Goal: Find specific page/section: Find specific page/section

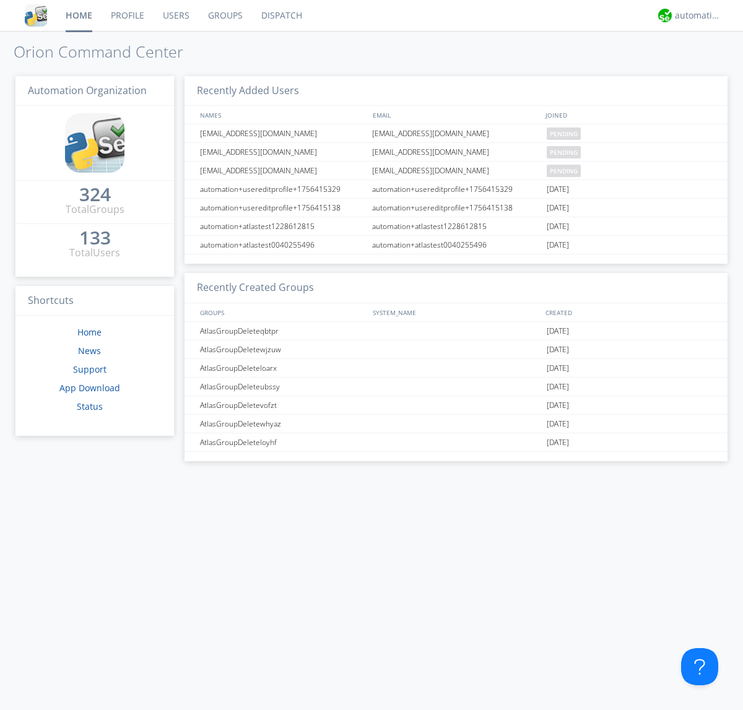
click at [280, 15] on link "Dispatch" at bounding box center [281, 15] width 59 height 31
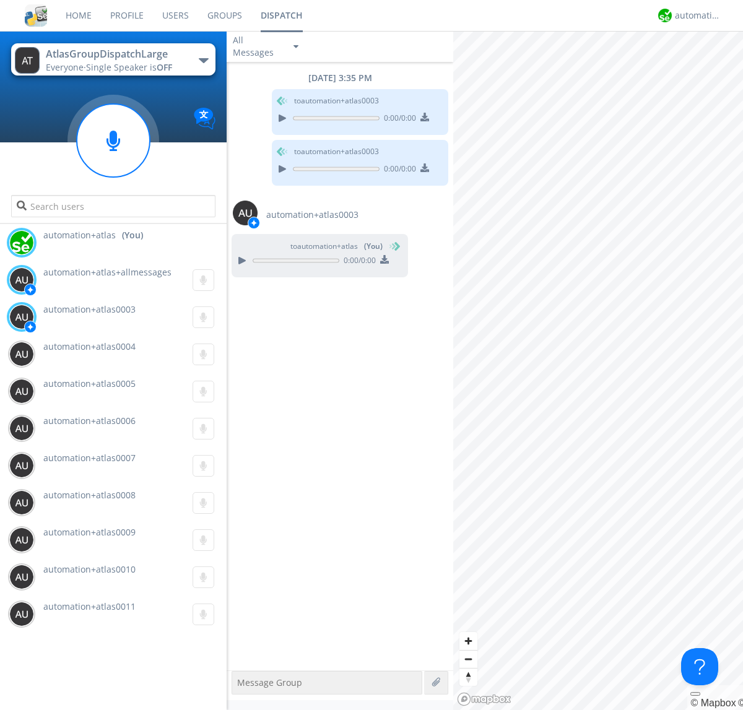
click at [203, 60] on div "button" at bounding box center [204, 60] width 10 height 5
click at [0, 0] on span "AtlasGroupDispatch" at bounding box center [0, 0] width 0 height 0
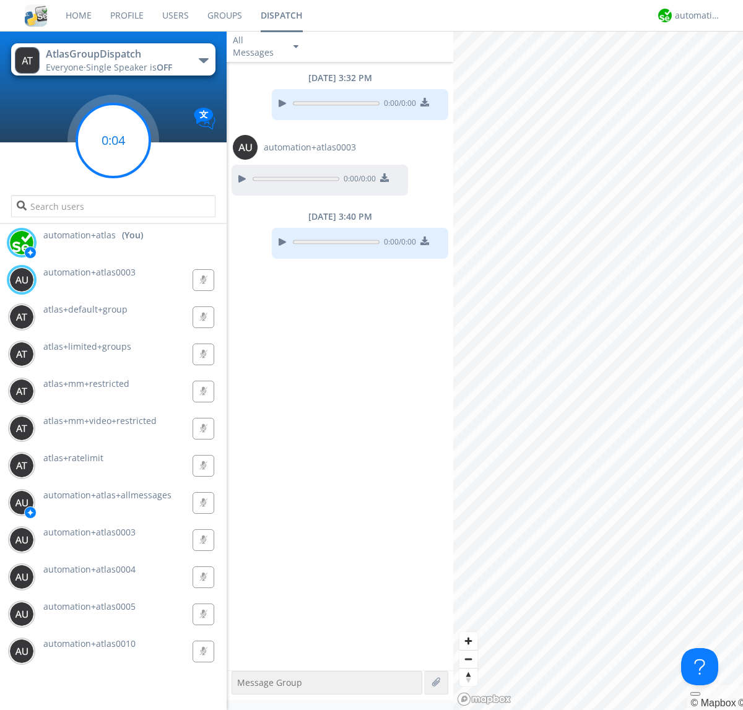
click at [113, 140] on g at bounding box center [113, 140] width 73 height 73
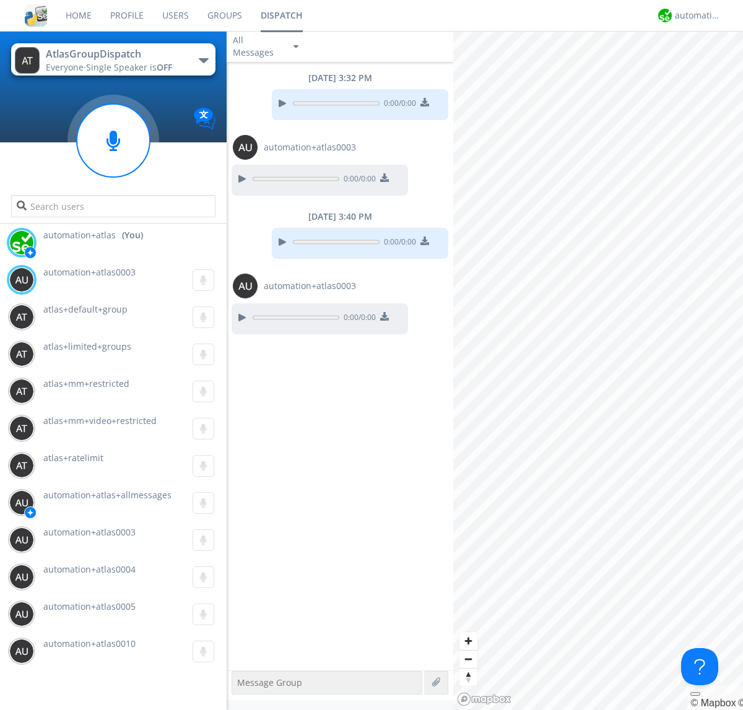
click at [203, 60] on div "button" at bounding box center [204, 60] width 10 height 5
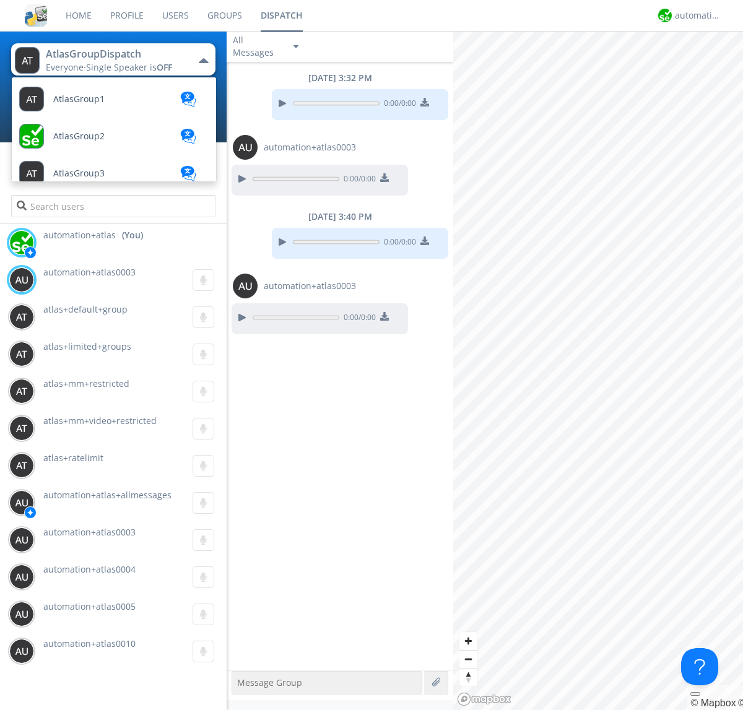
click at [96, 503] on span "AtlasGroupDispatch2" at bounding box center [97, 507] width 88 height 9
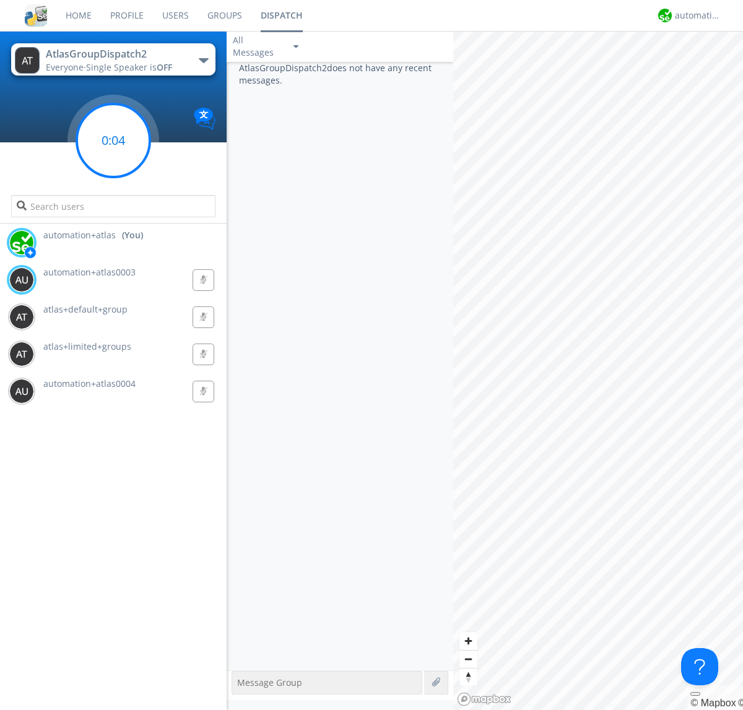
click at [113, 140] on g at bounding box center [113, 140] width 73 height 73
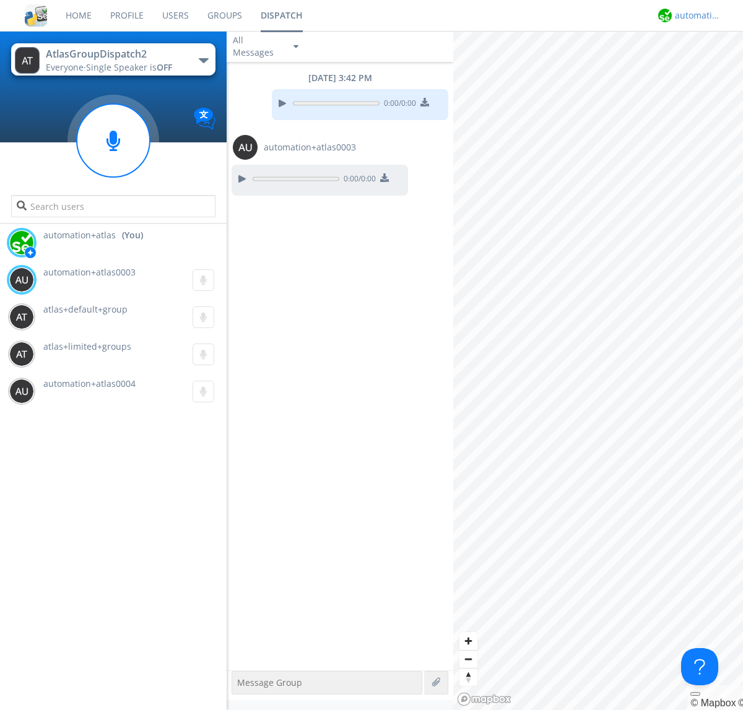
click at [694, 15] on div "automation+atlas" at bounding box center [697, 15] width 46 height 12
